Goal: Transaction & Acquisition: Purchase product/service

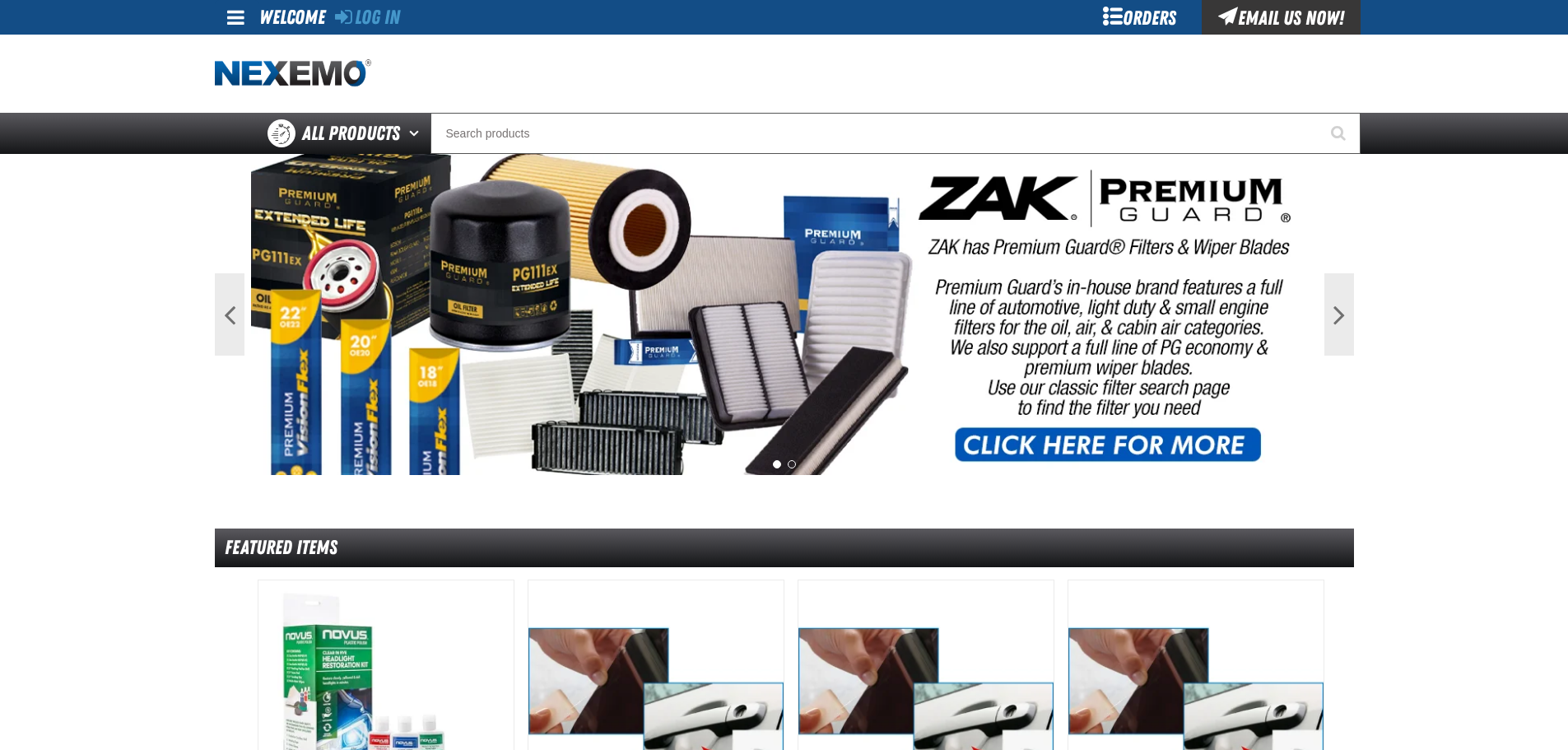
click at [1117, 23] on div "Orders" at bounding box center [1139, 17] width 123 height 35
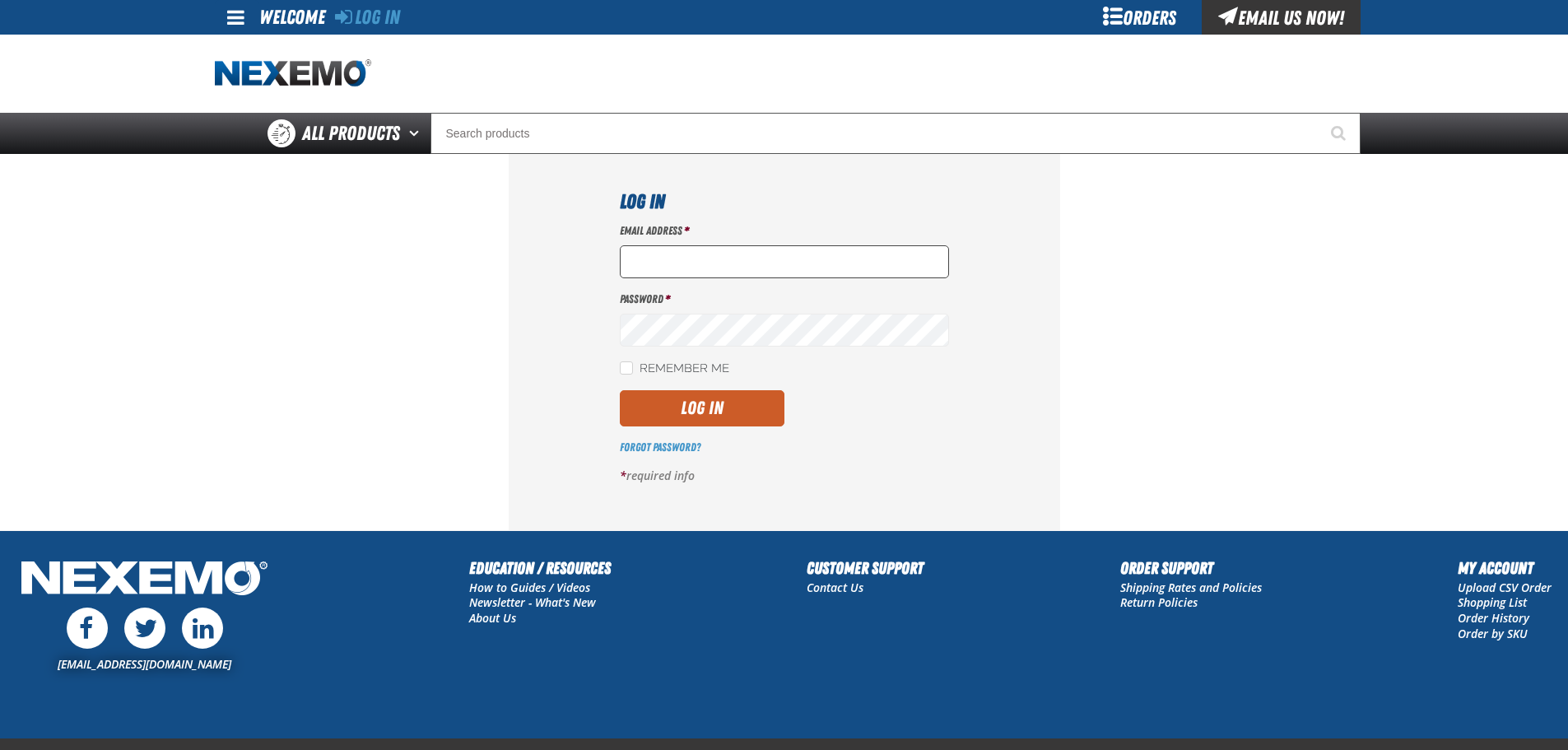
type input "[EMAIL_ADDRESS][DOMAIN_NAME]"
click at [748, 270] on input "[EMAIL_ADDRESS][DOMAIN_NAME]" at bounding box center [784, 261] width 329 height 33
click at [705, 420] on button "Log In" at bounding box center [702, 408] width 165 height 36
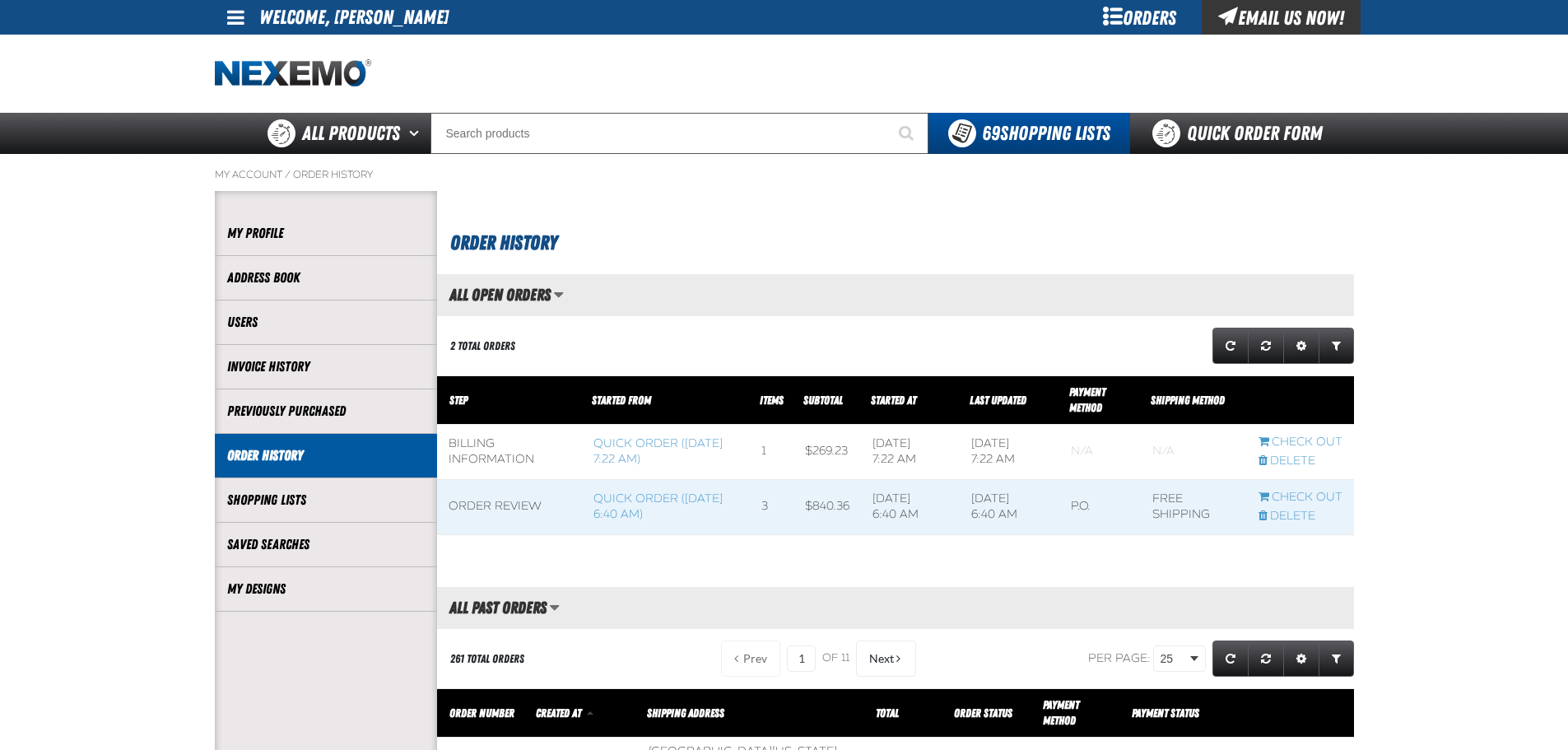
scroll to position [1, 1]
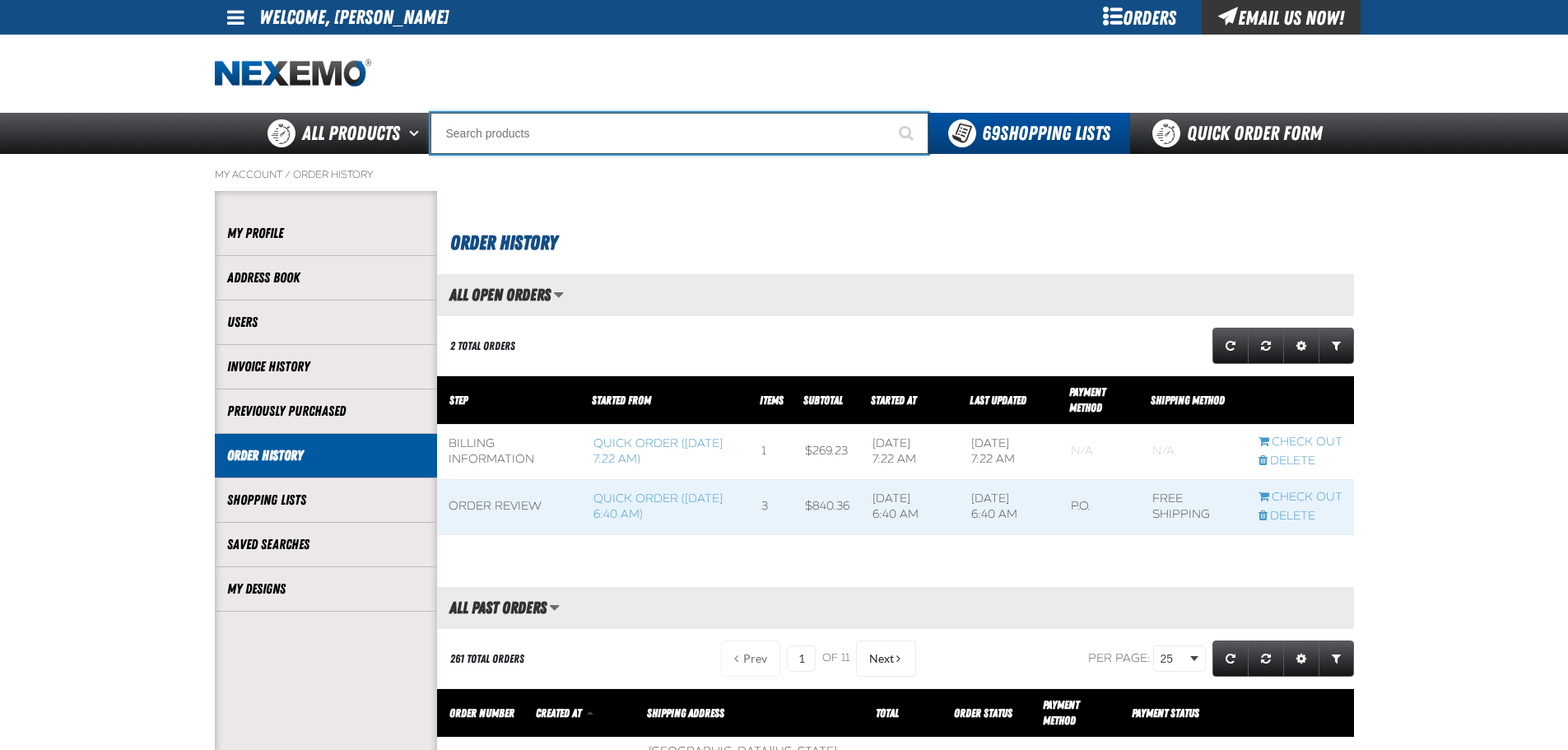
click at [575, 140] on input "Search" at bounding box center [679, 134] width 498 height 41
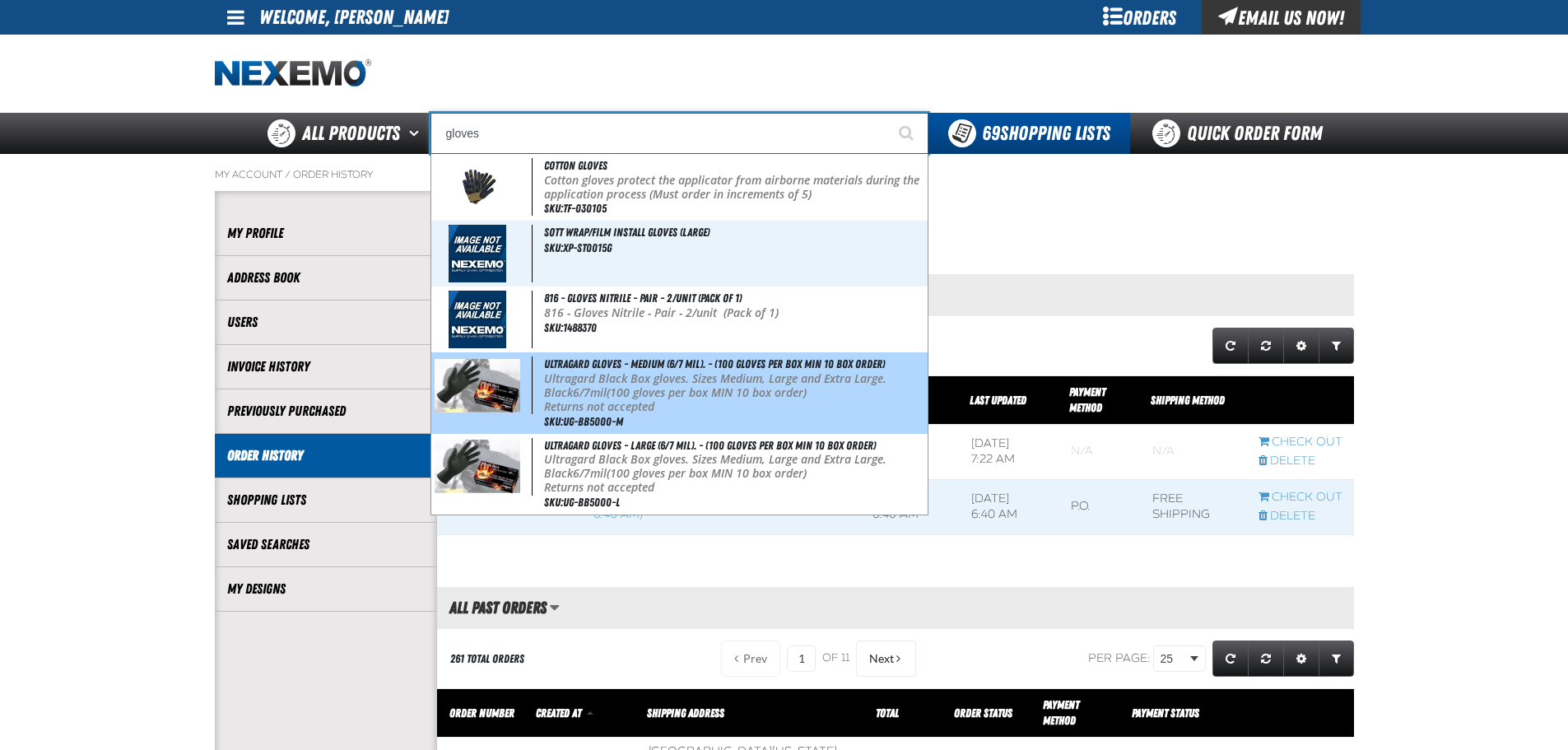
click at [806, 410] on p "Returns not accepted" at bounding box center [734, 407] width 381 height 14
type input "Ultragard gloves - Medium (6/7 mil). - (100 gloves per box MIN 10 box order)"
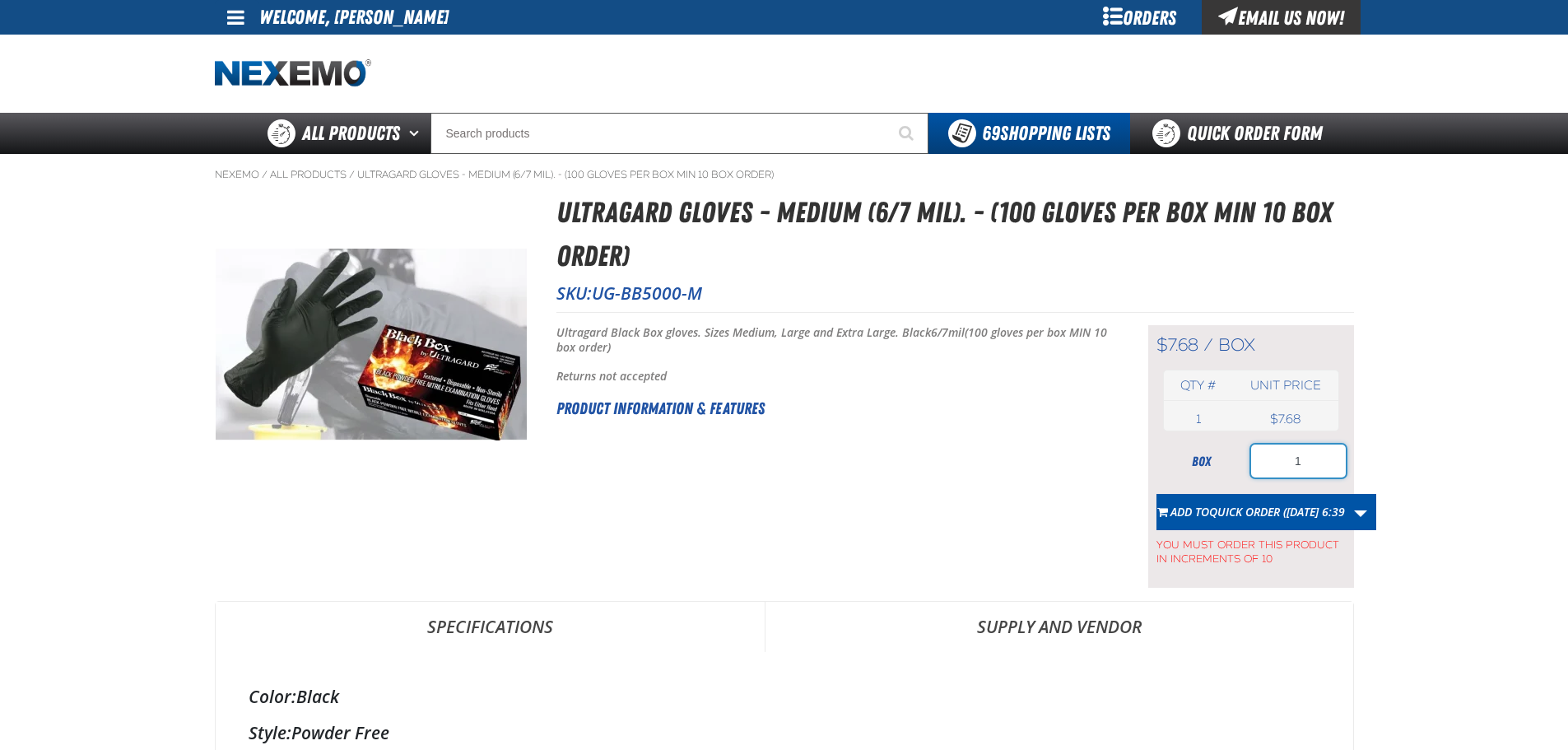
drag, startPoint x: 1319, startPoint y: 461, endPoint x: 1166, endPoint y: 454, distance: 153.2
click at [1164, 456] on div "box 1" at bounding box center [1250, 461] width 189 height 33
type input "10"
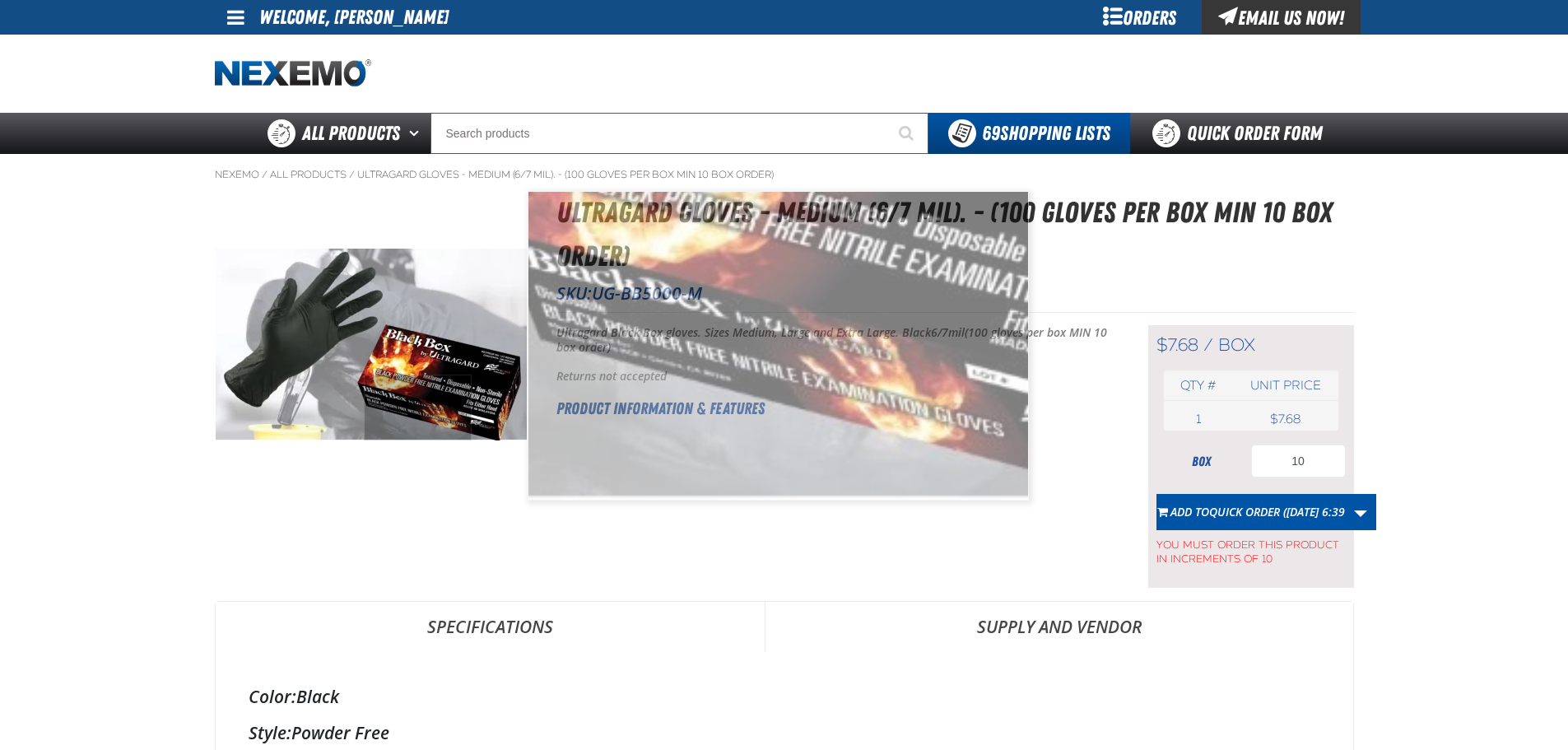
click at [417, 410] on img at bounding box center [371, 345] width 311 height 192
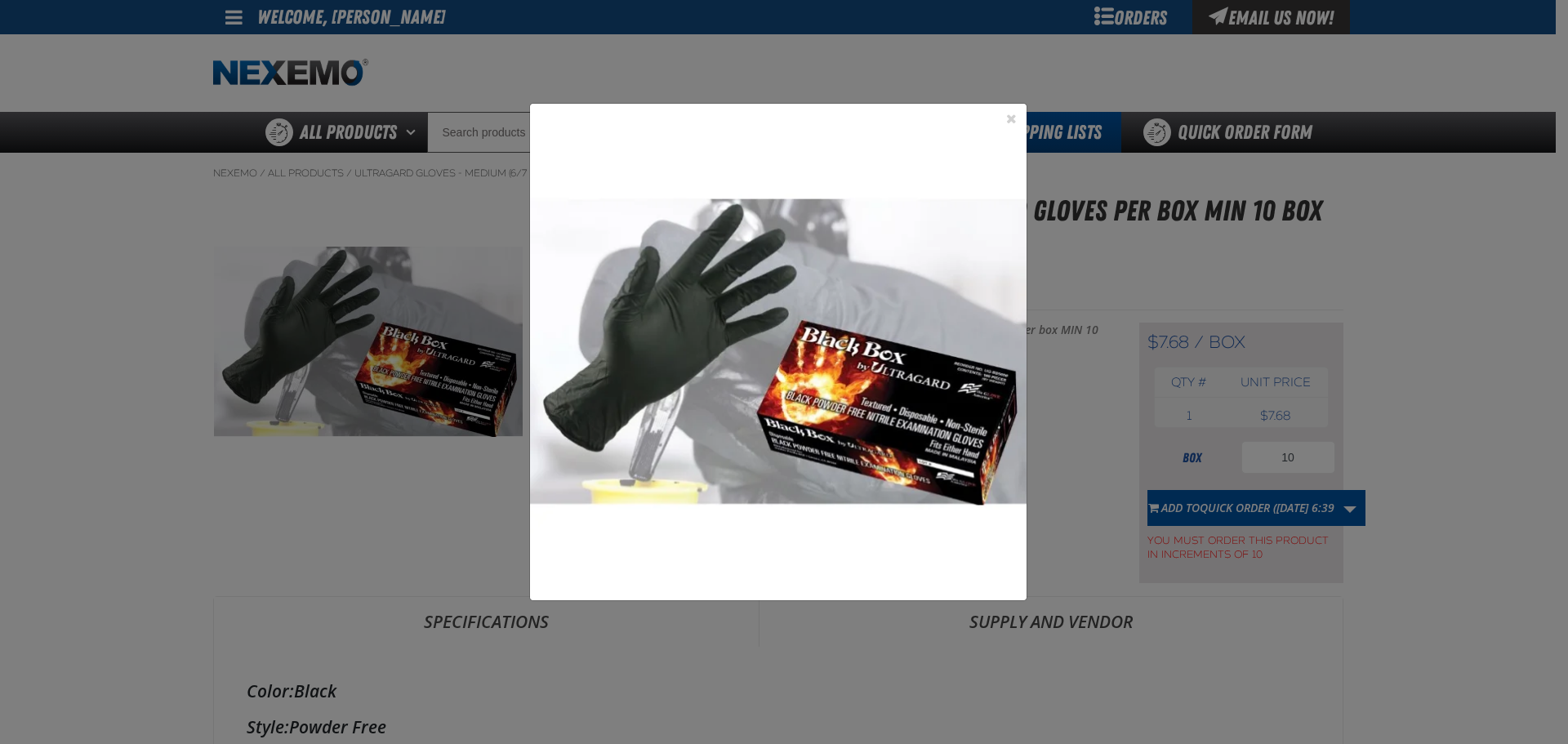
click at [383, 530] on div "1" at bounding box center [784, 372] width 1568 height 744
click at [1014, 117] on button "Close the Dialog" at bounding box center [1012, 118] width 20 height 20
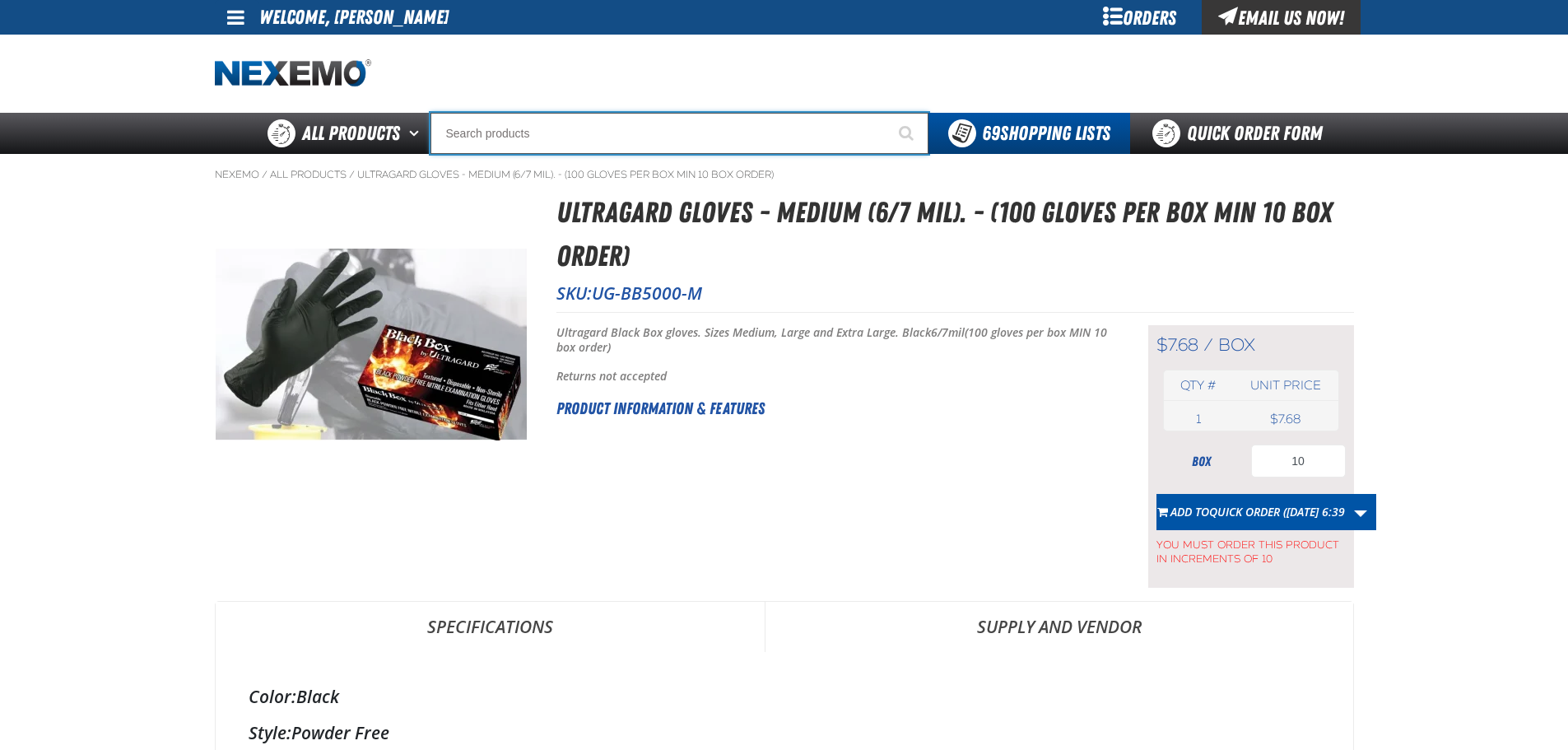
click at [706, 126] on input "Search" at bounding box center [679, 134] width 498 height 41
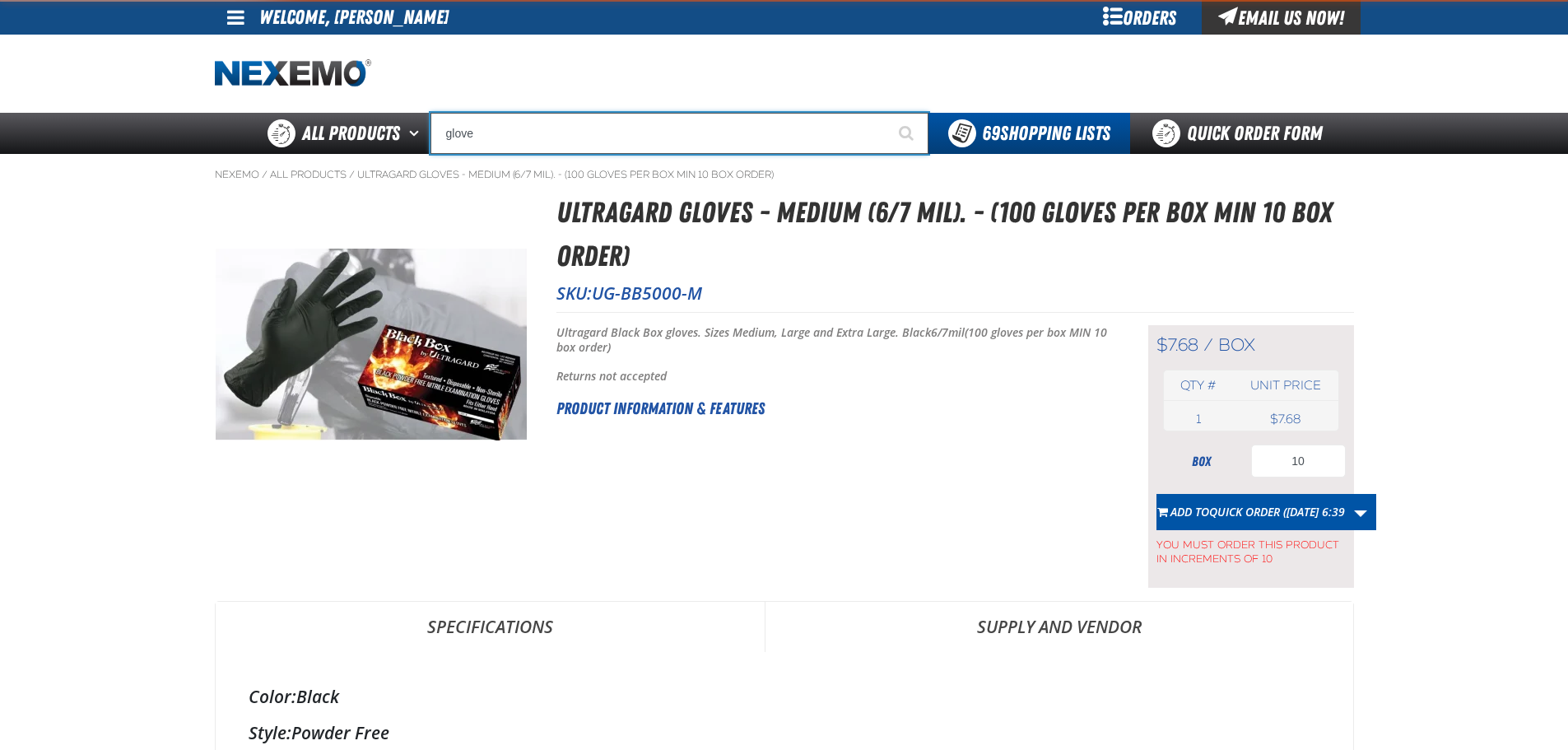
type input "gloves"
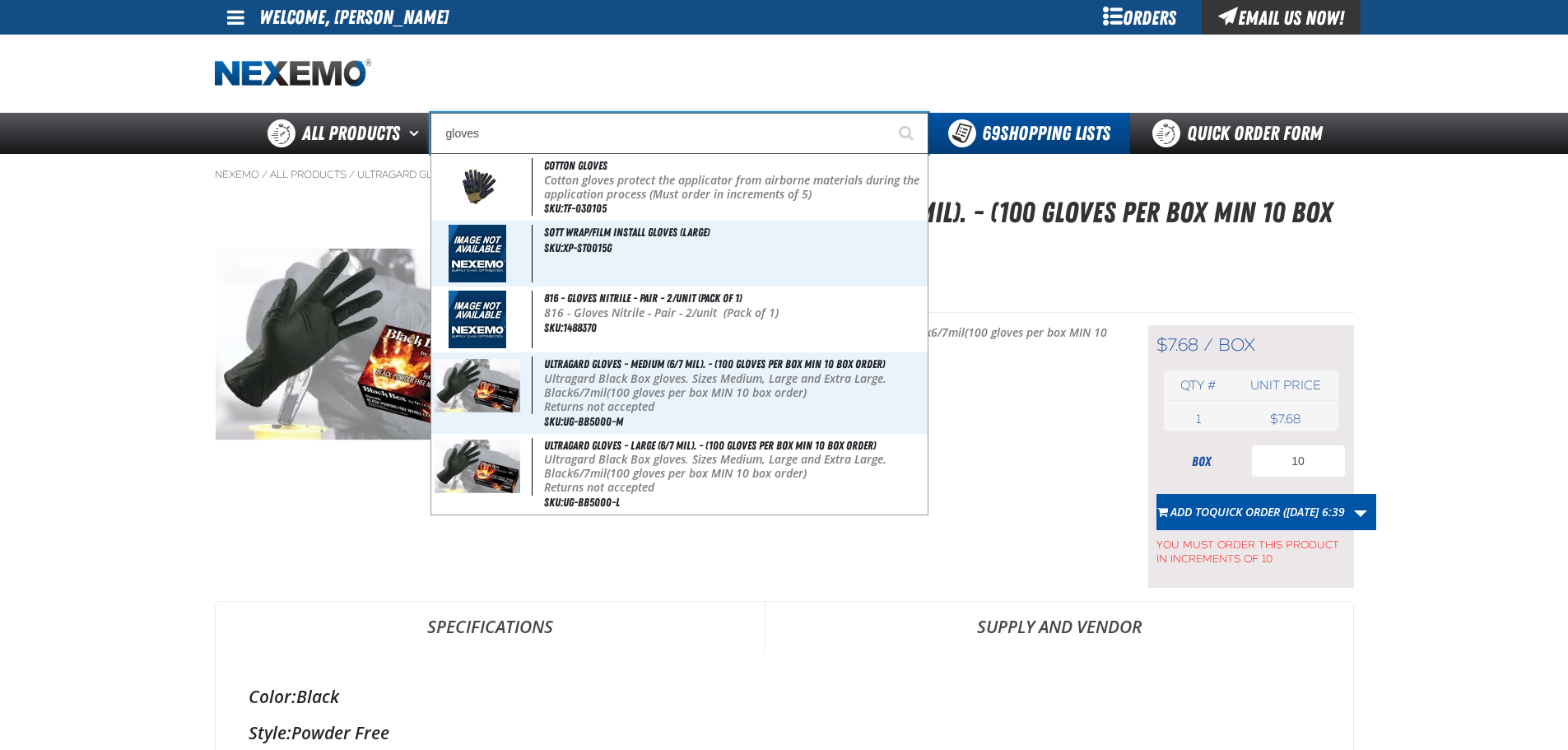
drag, startPoint x: 471, startPoint y: 138, endPoint x: 430, endPoint y: 138, distance: 41.0
click at [431, 138] on input "gloves" at bounding box center [679, 134] width 498 height 41
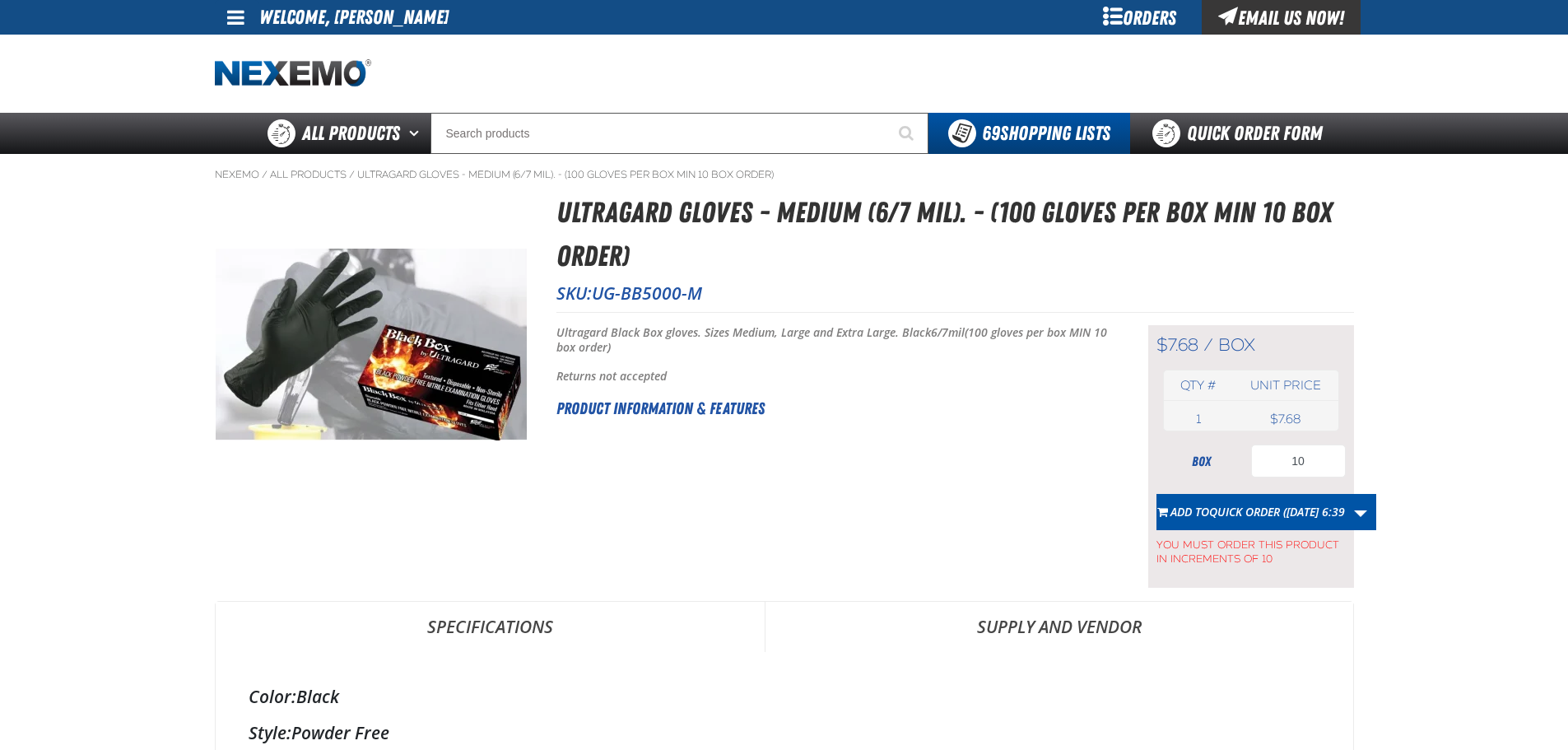
click at [223, 8] on link at bounding box center [237, 17] width 44 height 35
